Goal: Transaction & Acquisition: Purchase product/service

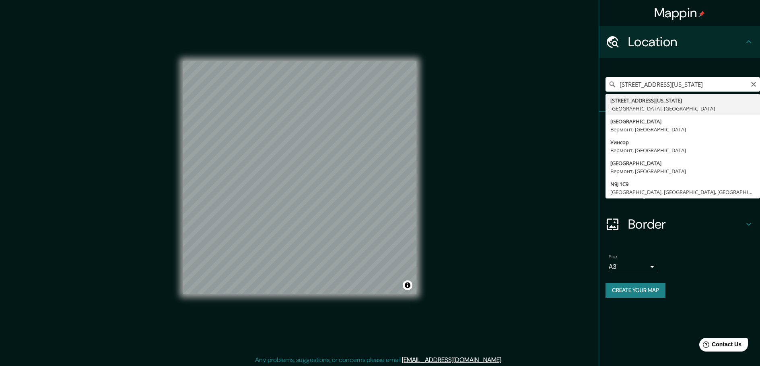
type input "162 Vermont Street, Ла-Саль, Онтарио N9J 1C9, Канада"
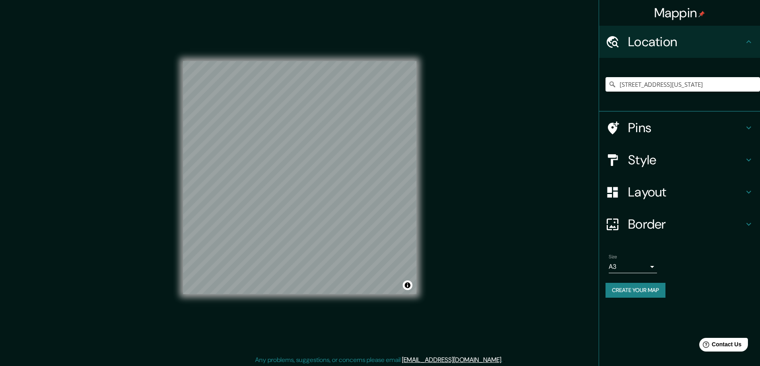
click at [640, 292] on button "Create your map" at bounding box center [635, 290] width 60 height 15
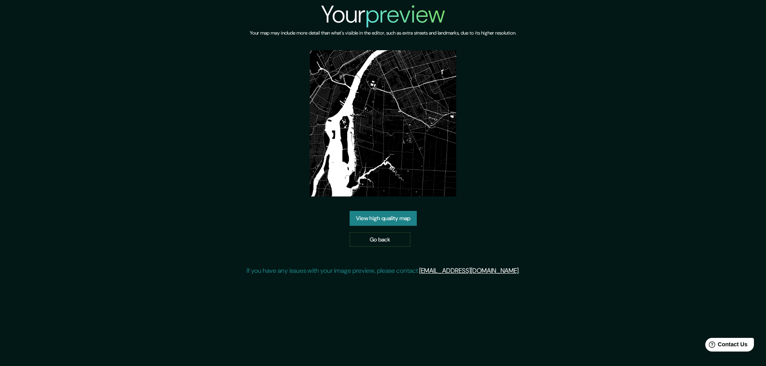
click at [370, 218] on link "View high quality map" at bounding box center [382, 218] width 67 height 15
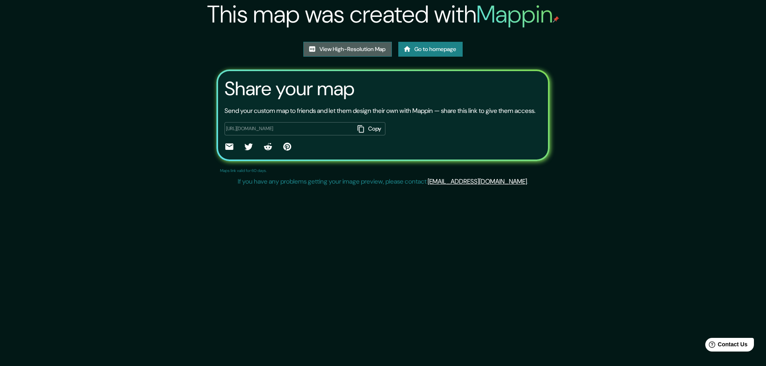
click at [362, 47] on link "View High-Resolution Map" at bounding box center [347, 49] width 88 height 15
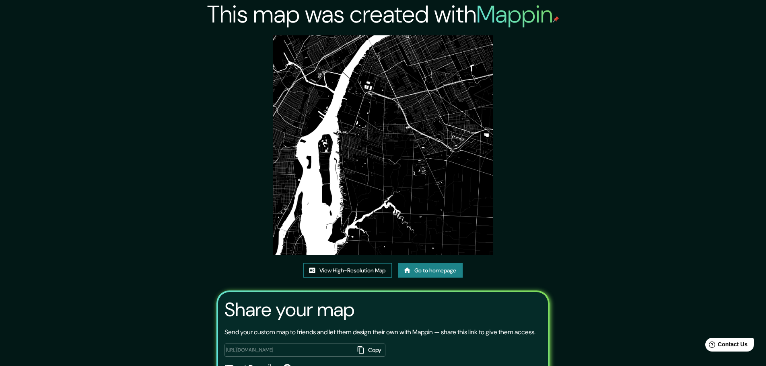
click at [323, 267] on link "View High-Resolution Map" at bounding box center [347, 270] width 88 height 15
click at [425, 269] on link "Go to homepage" at bounding box center [430, 270] width 64 height 15
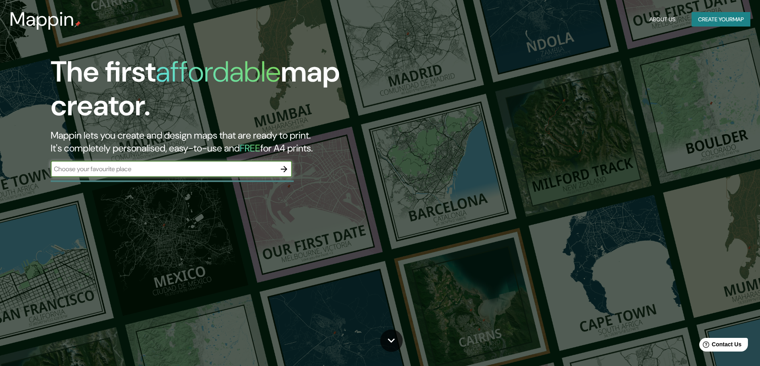
click at [283, 171] on icon "button" at bounding box center [284, 169] width 10 height 10
